Goal: Find specific page/section: Find specific page/section

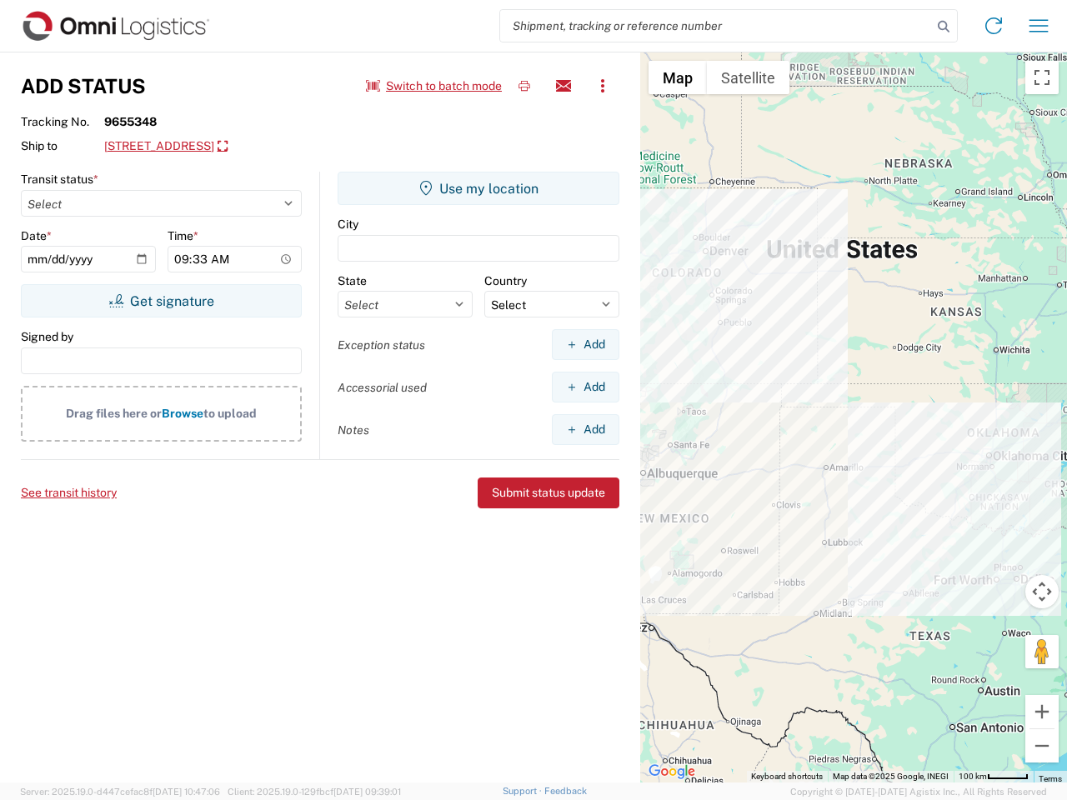
click at [716, 26] on input "search" at bounding box center [716, 26] width 432 height 32
click at [943, 27] on icon at bounding box center [943, 26] width 23 height 23
click at [993, 26] on icon at bounding box center [993, 26] width 27 height 27
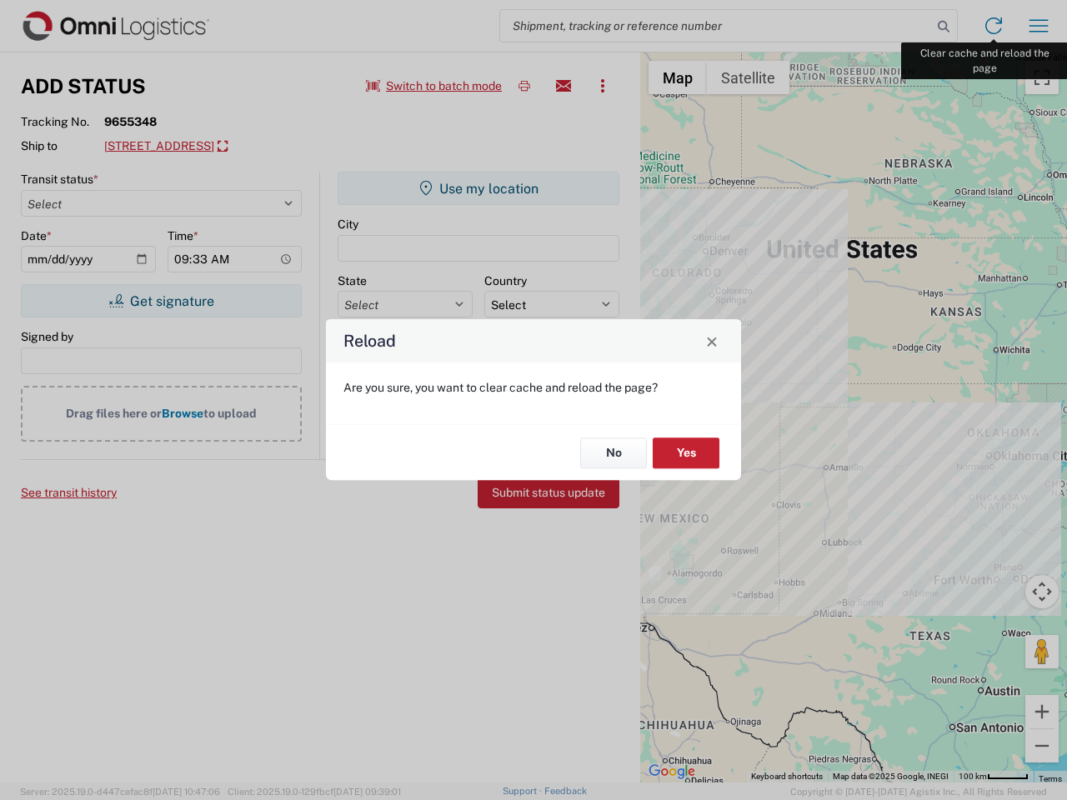
click at [1038, 26] on div "Reload Are you sure, you want to clear cache and reload the page? No Yes" at bounding box center [533, 400] width 1067 height 800
click at [434, 86] on div "Reload Are you sure, you want to clear cache and reload the page? No Yes" at bounding box center [533, 400] width 1067 height 800
click at [524, 86] on div "Reload Are you sure, you want to clear cache and reload the page? No Yes" at bounding box center [533, 400] width 1067 height 800
click at [563, 86] on div "Reload Are you sure, you want to clear cache and reload the page? No Yes" at bounding box center [533, 400] width 1067 height 800
click at [603, 86] on div "Reload Are you sure, you want to clear cache and reload the page? No Yes" at bounding box center [533, 400] width 1067 height 800
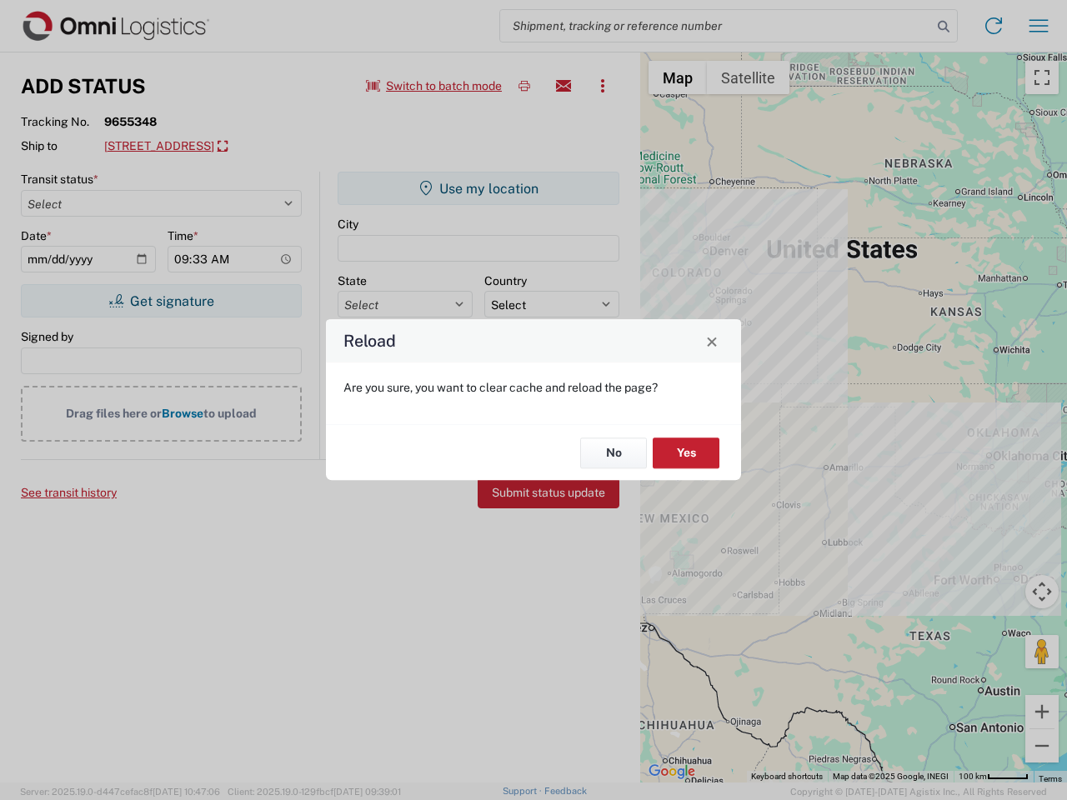
click at [233, 147] on div "Reload Are you sure, you want to clear cache and reload the page? No Yes" at bounding box center [533, 400] width 1067 height 800
click at [161, 301] on div "Reload Are you sure, you want to clear cache and reload the page? No Yes" at bounding box center [533, 400] width 1067 height 800
